Goal: Task Accomplishment & Management: Complete application form

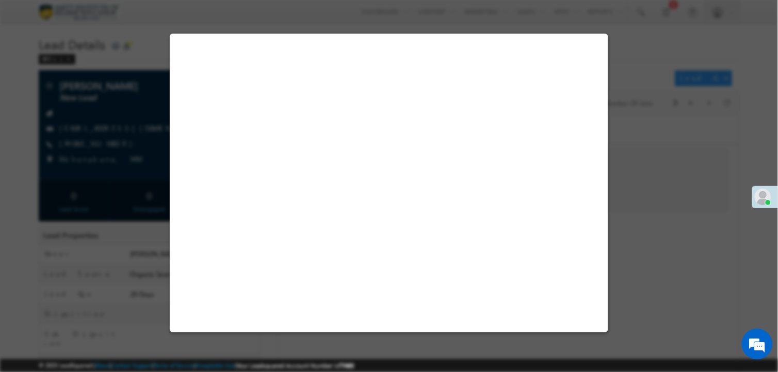
select select "Not Contacted"
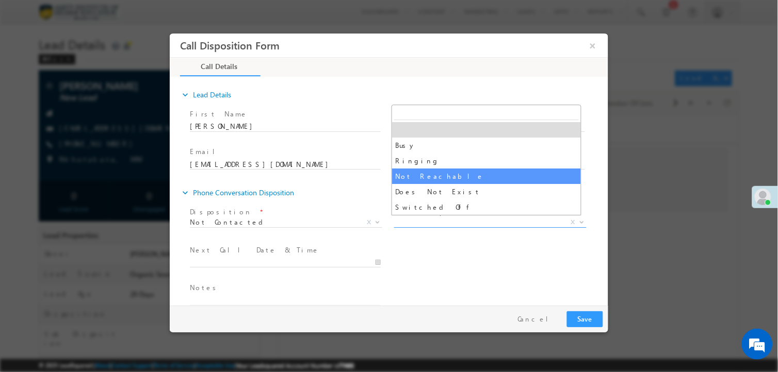
select select "Not Reachable"
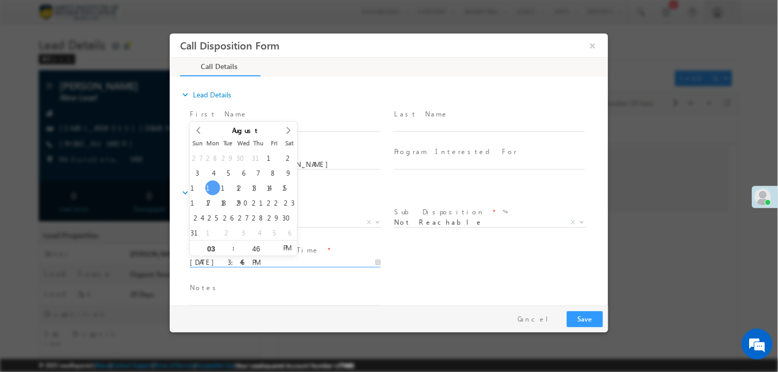
click at [281, 260] on input "08/11/2025 3:46 PM" at bounding box center [284, 263] width 191 height 10
type input "08/12/2025 3:46 PM"
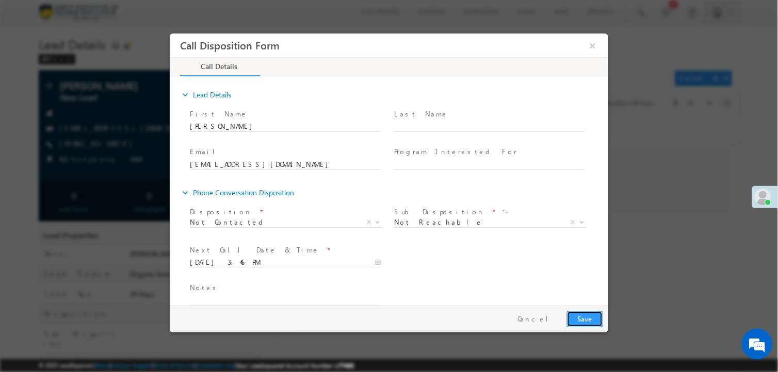
click at [594, 321] on button "Save" at bounding box center [584, 320] width 36 height 16
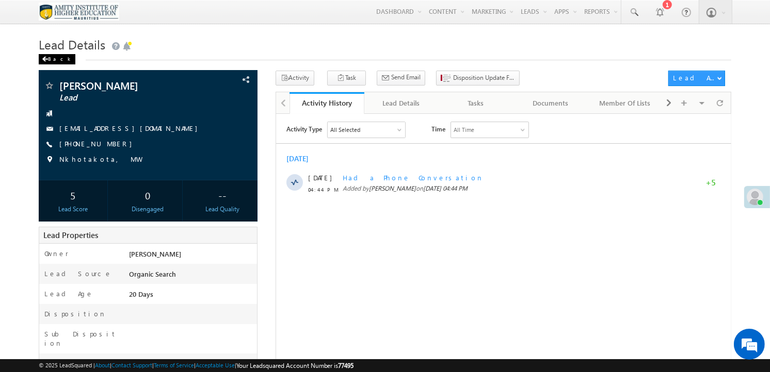
click at [54, 60] on div "Back" at bounding box center [57, 59] width 37 height 10
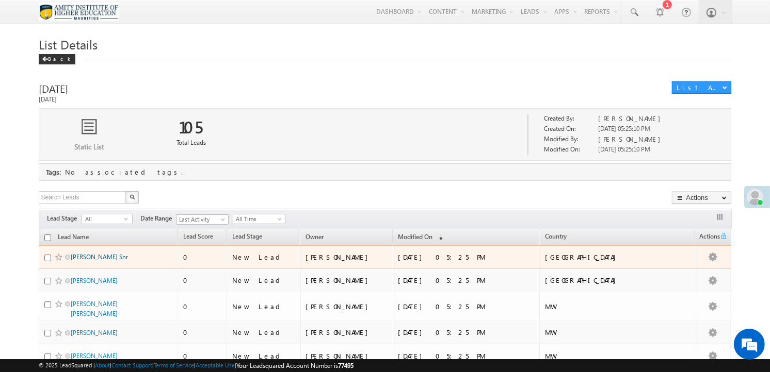
click at [101, 256] on link "Jonathan Mponda Snr" at bounding box center [99, 257] width 57 height 8
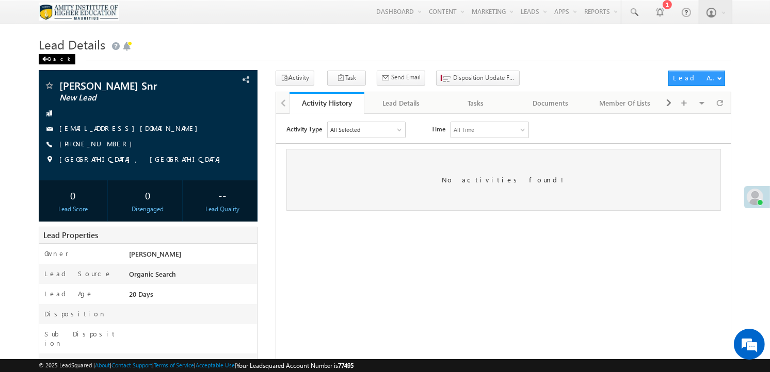
click at [54, 57] on div "Back" at bounding box center [57, 59] width 37 height 10
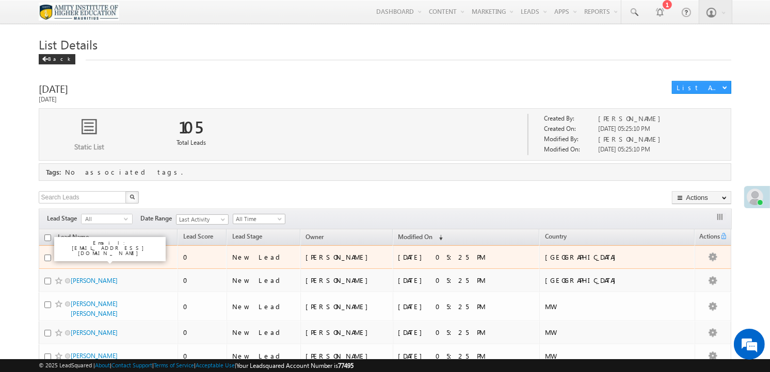
click at [98, 256] on link "Jonathan Mponda Snr" at bounding box center [99, 257] width 57 height 8
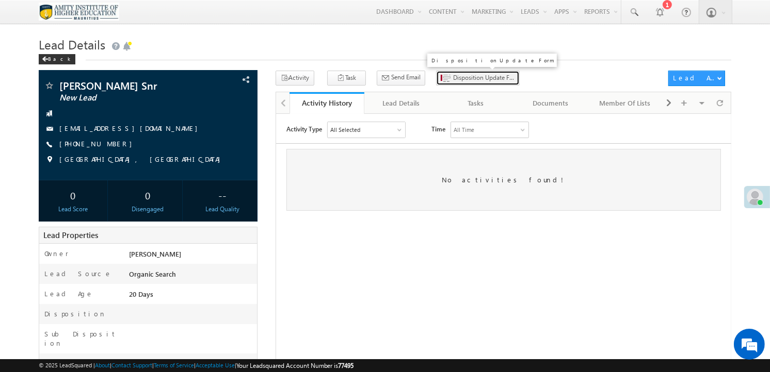
click at [453, 79] on span "Disposition Update Form" at bounding box center [484, 77] width 62 height 9
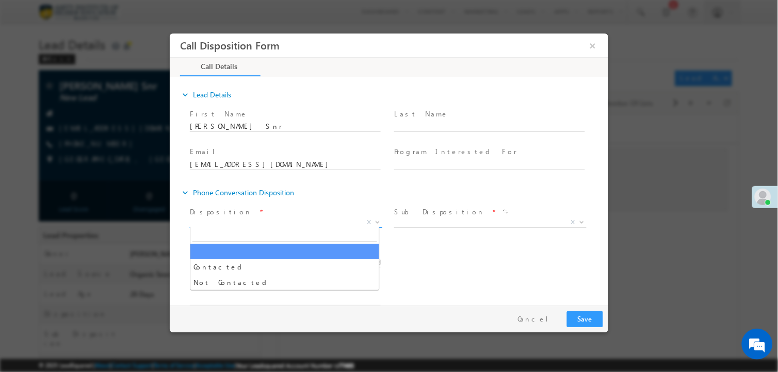
click at [275, 222] on span "X" at bounding box center [285, 223] width 192 height 10
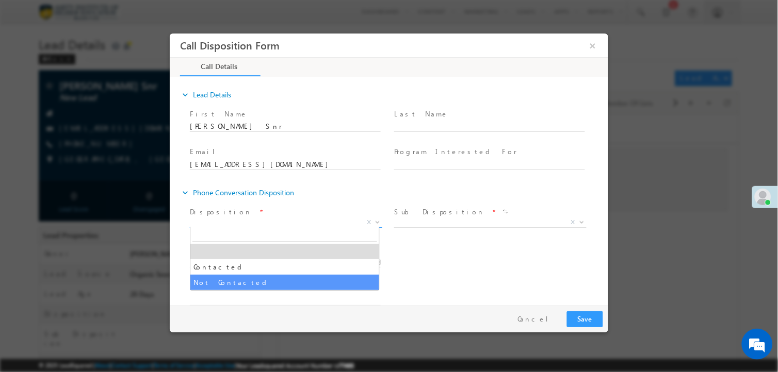
select select "Not Contacted"
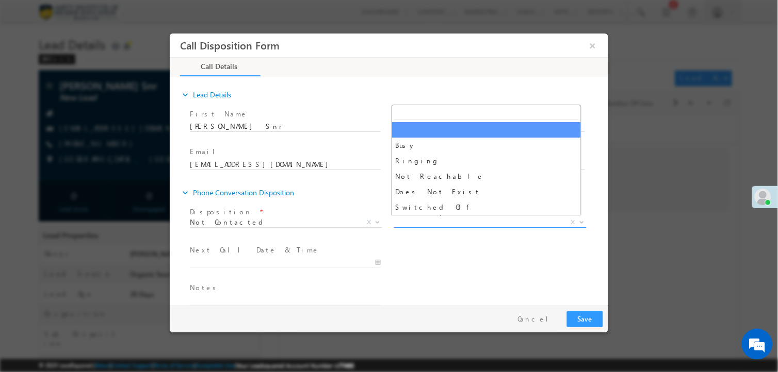
click at [466, 220] on span "X" at bounding box center [490, 223] width 192 height 10
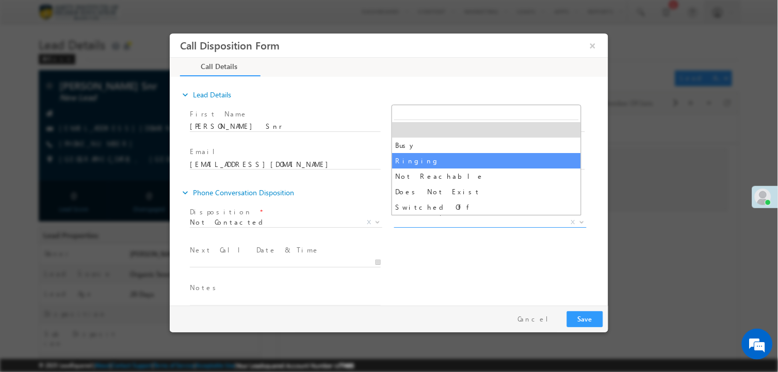
select select "Ringing"
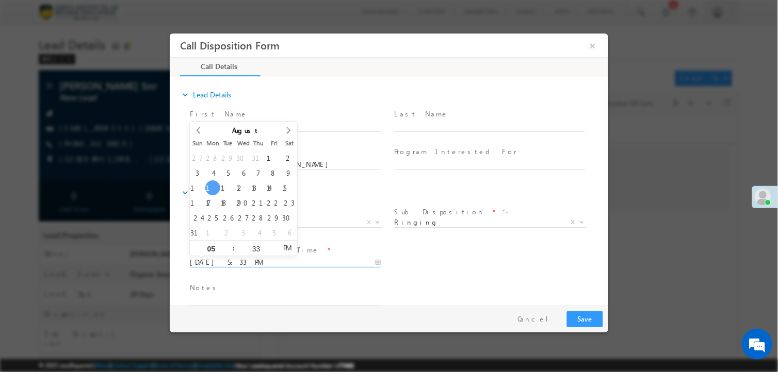
click at [251, 259] on input "08/11/2025 5:33 PM" at bounding box center [284, 263] width 191 height 10
type input "08/12/2025 5:33 PM"
click at [583, 320] on button "Save" at bounding box center [584, 320] width 36 height 16
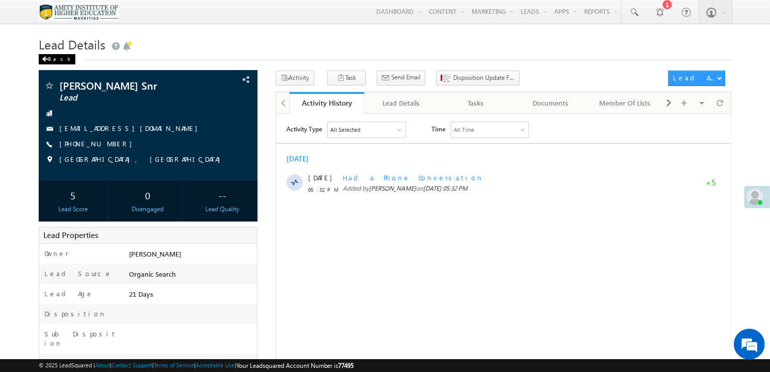
click at [47, 58] on span at bounding box center [45, 59] width 6 height 5
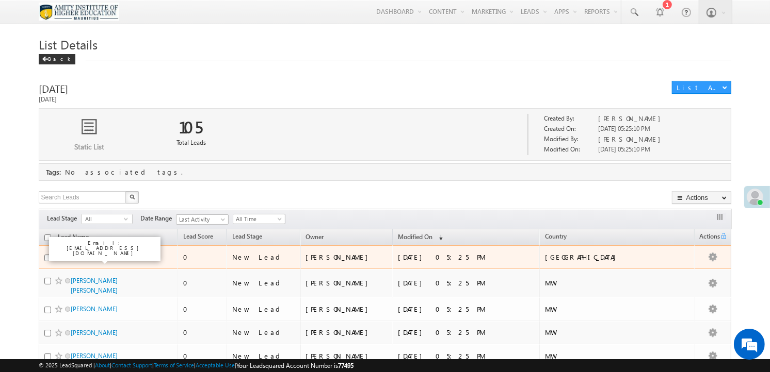
click at [103, 261] on link "[PERSON_NAME]" at bounding box center [94, 257] width 47 height 8
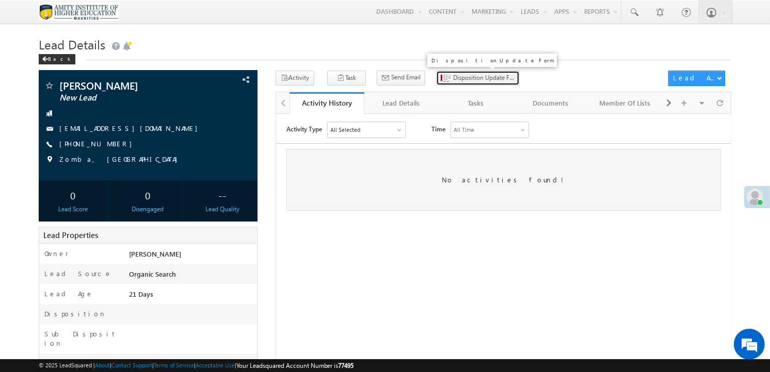
click at [458, 82] on span "Disposition Update Form" at bounding box center [484, 77] width 62 height 9
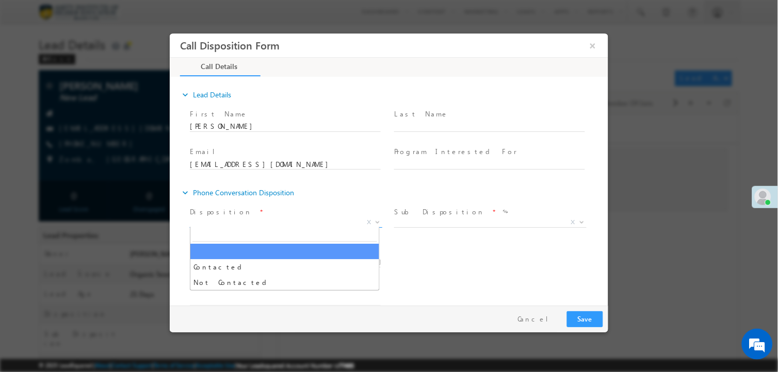
click at [326, 224] on span "X" at bounding box center [285, 223] width 192 height 10
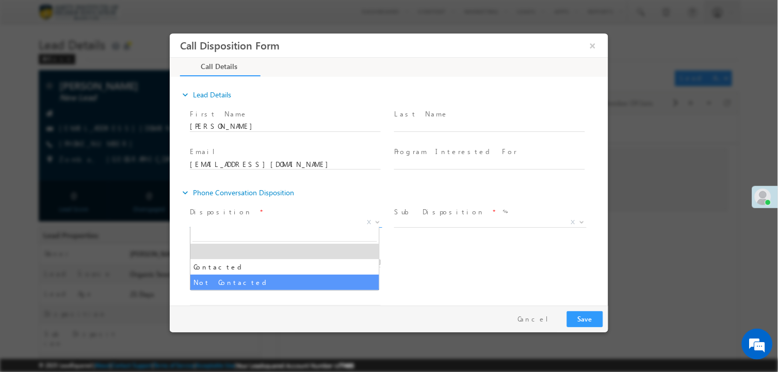
select select "Not Contacted"
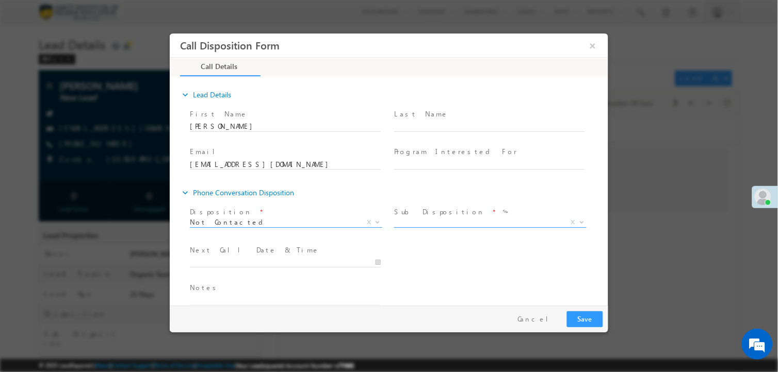
click at [418, 226] on span "Busy Ringing Not Reachable Does Not Exist Switched Off X" at bounding box center [494, 224] width 200 height 12
click at [417, 218] on span "X" at bounding box center [490, 223] width 192 height 10
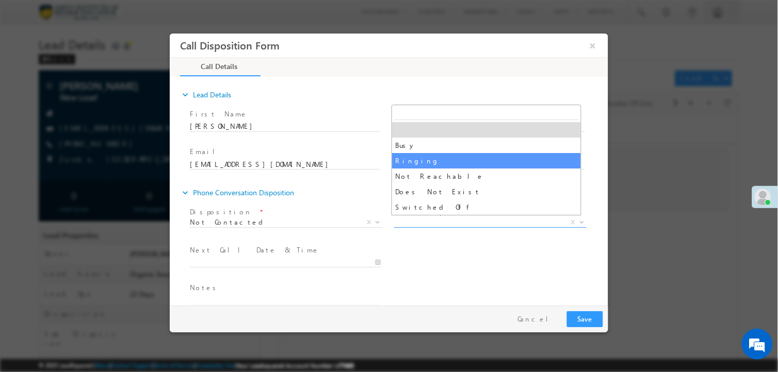
select select "Ringing"
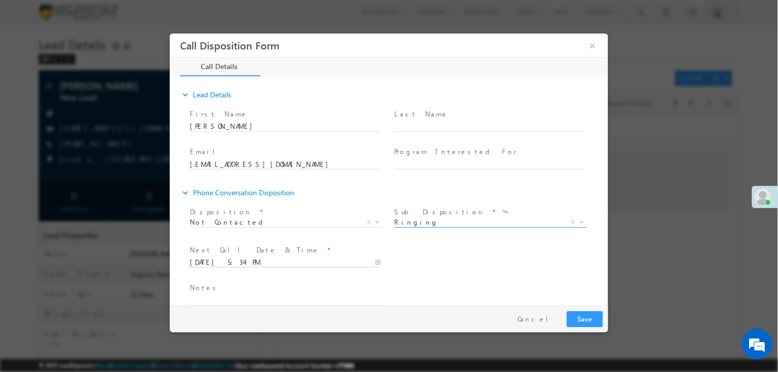
click at [329, 264] on input "08/11/2025 5:34 PM" at bounding box center [284, 263] width 191 height 10
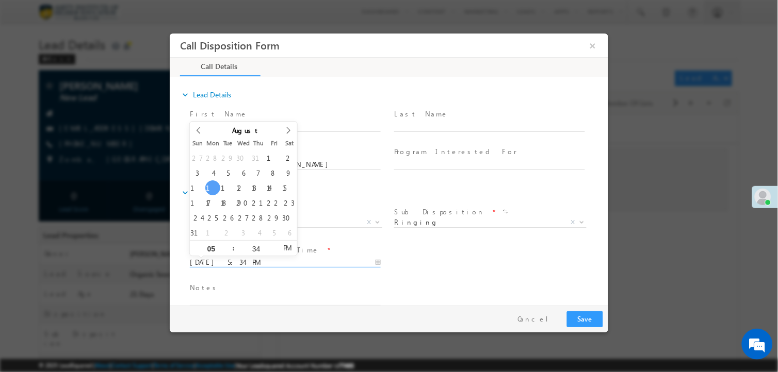
click at [222, 181] on div "27 28 29 30 31 1 2 3 4 5 6 7 8 9 10 11 12 13 14 15 16 17 18 19 20 21 22 23 24 2…" at bounding box center [242, 196] width 107 height 90
type input "08/12/2025 5:34 PM"
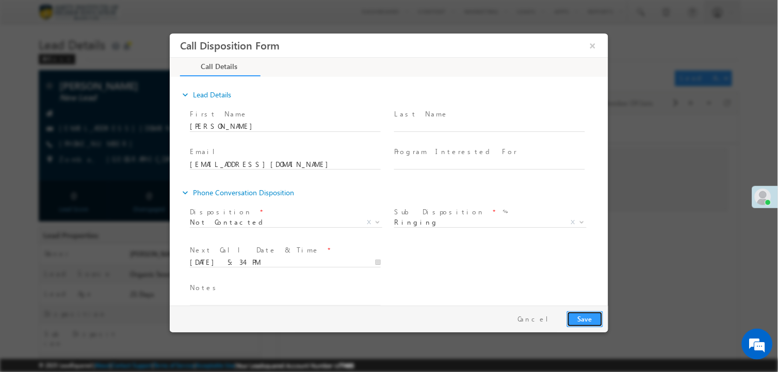
click at [582, 314] on button "Save" at bounding box center [584, 320] width 36 height 16
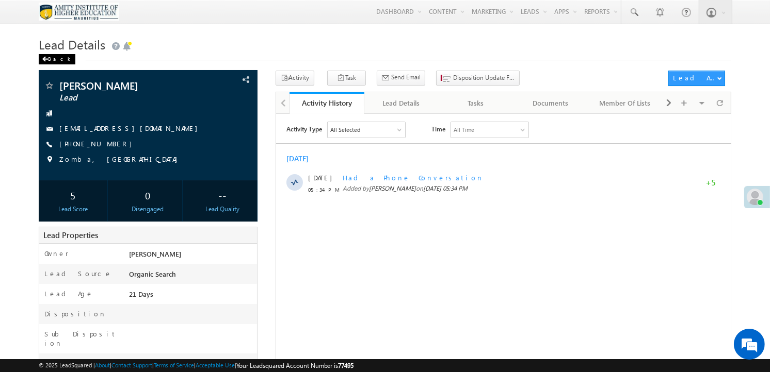
click at [52, 61] on div "Back" at bounding box center [57, 59] width 37 height 10
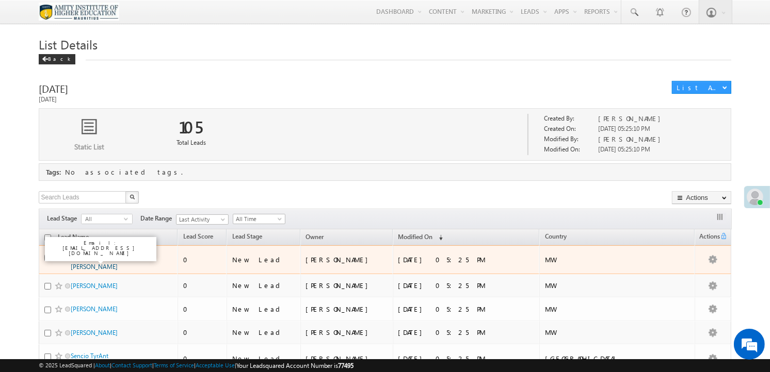
click at [100, 267] on link "[PERSON_NAME] [PERSON_NAME]" at bounding box center [94, 262] width 47 height 18
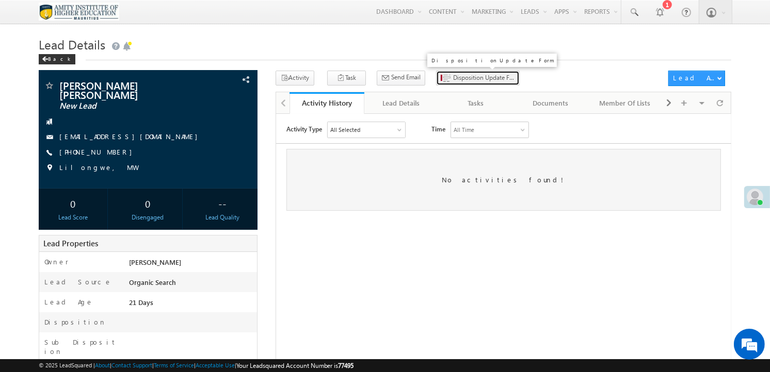
click at [462, 79] on span "Disposition Update Form" at bounding box center [484, 77] width 62 height 9
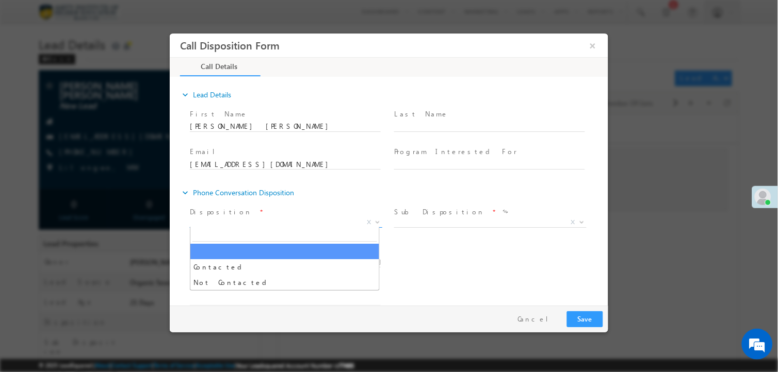
click at [212, 218] on span "X" at bounding box center [285, 223] width 192 height 10
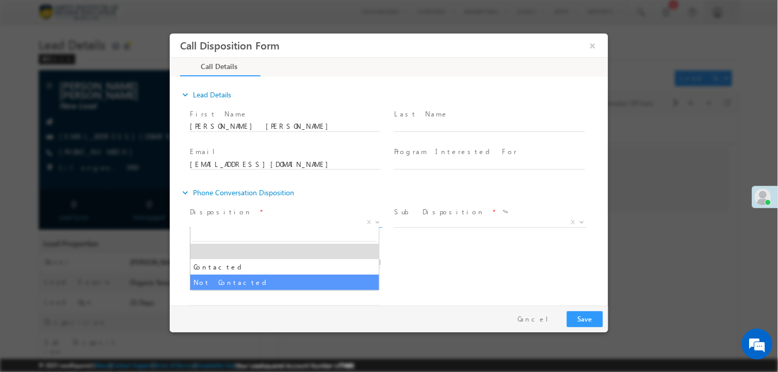
select select "Not Contacted"
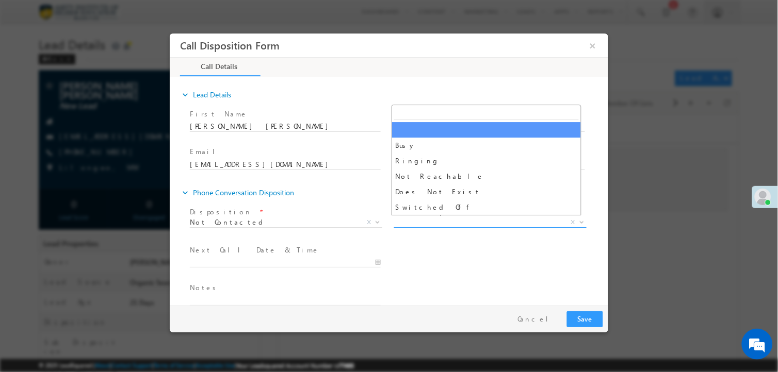
click at [461, 221] on span "X" at bounding box center [490, 223] width 192 height 10
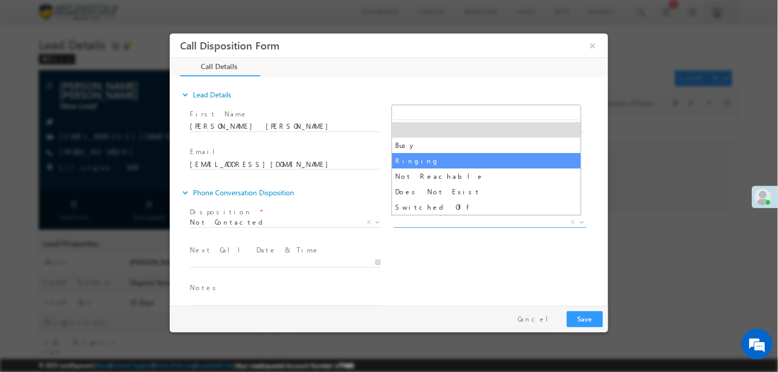
select select "Ringing"
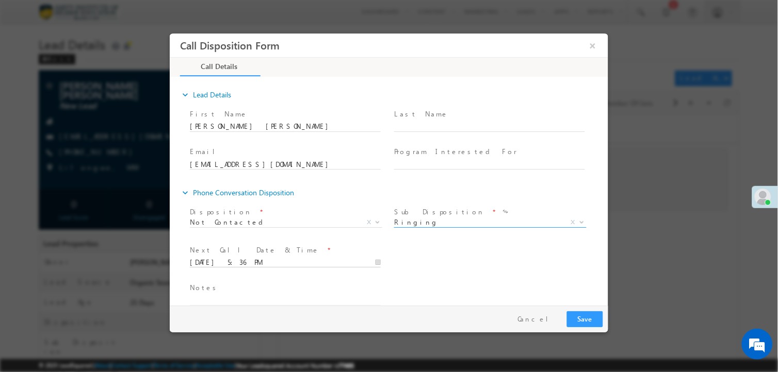
click at [270, 263] on input "08/11/2025 5:36 PM" at bounding box center [284, 263] width 191 height 10
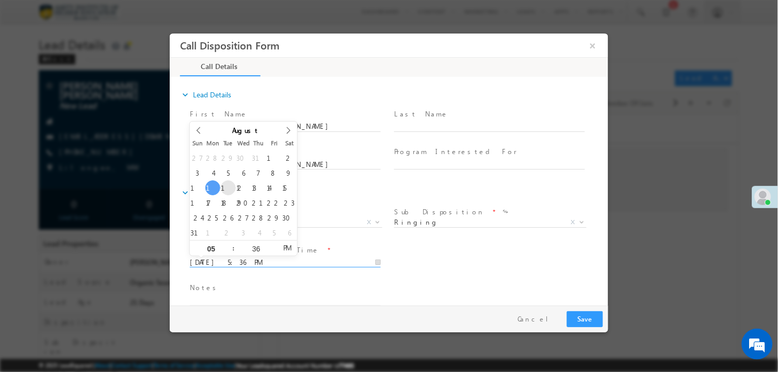
type input "08/12/2025 5:36 PM"
click at [590, 312] on button "Save" at bounding box center [584, 320] width 36 height 16
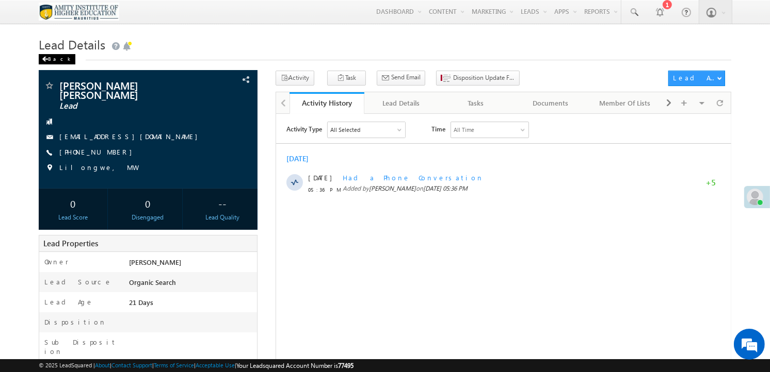
click at [53, 59] on div "Back" at bounding box center [57, 59] width 37 height 10
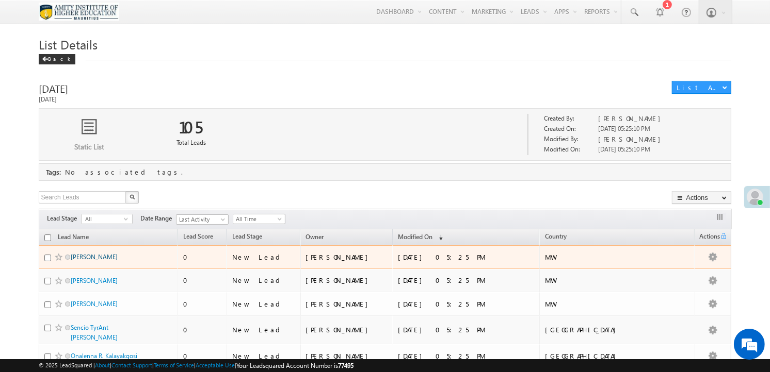
click at [83, 260] on link "[PERSON_NAME]" at bounding box center [94, 257] width 47 height 8
